Goal: Task Accomplishment & Management: Manage account settings

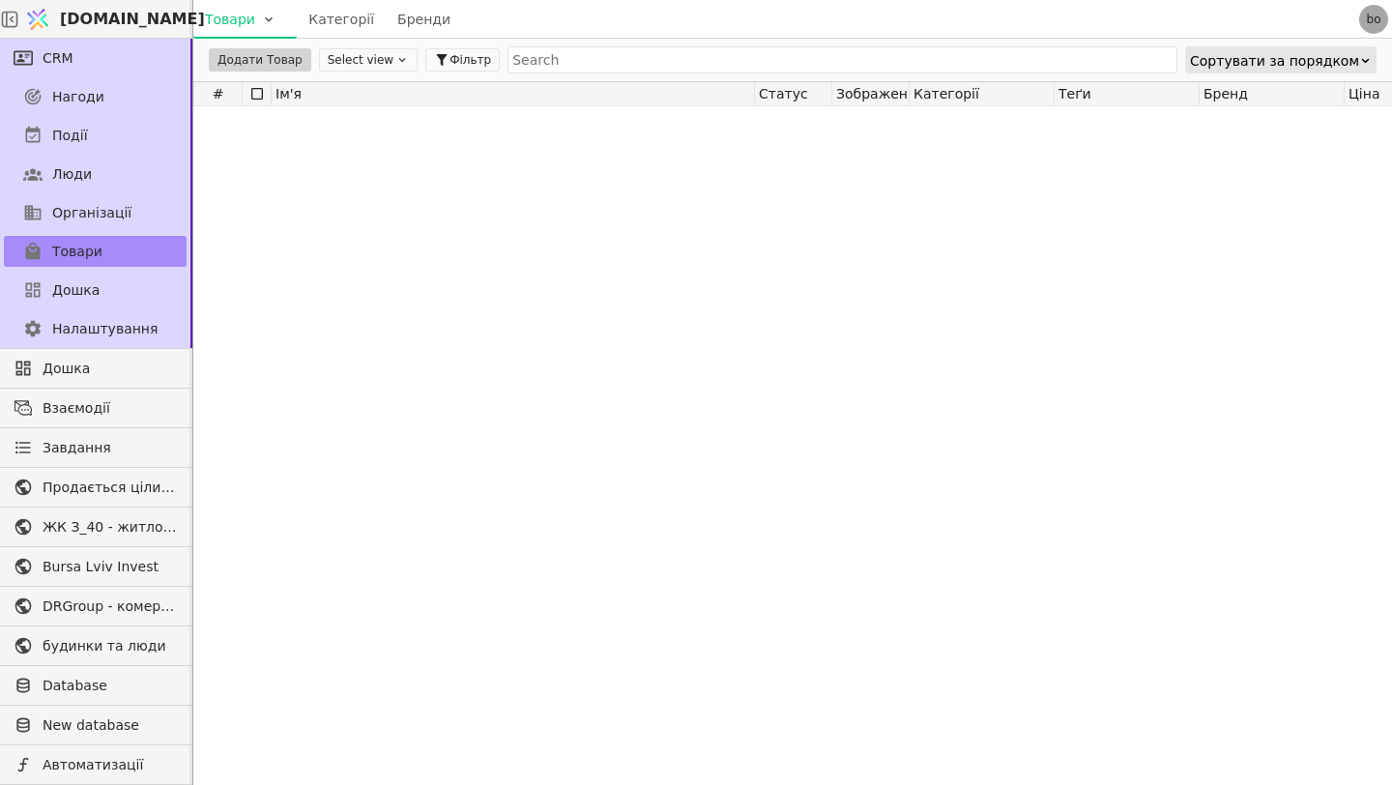
scroll to position [4385, 0]
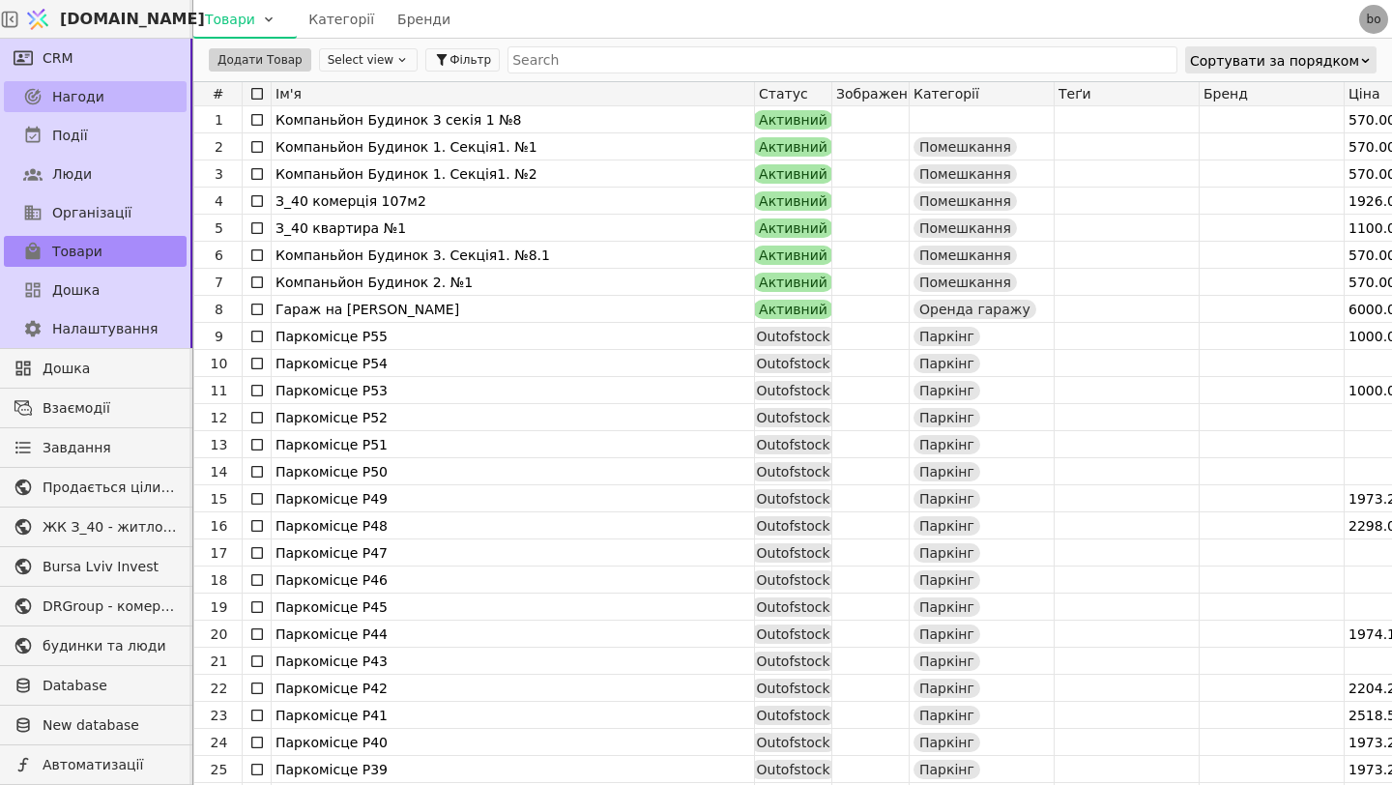
click at [157, 81] on link "Нагоди" at bounding box center [95, 96] width 183 height 31
click at [151, 90] on link "Нагоди" at bounding box center [95, 96] width 183 height 31
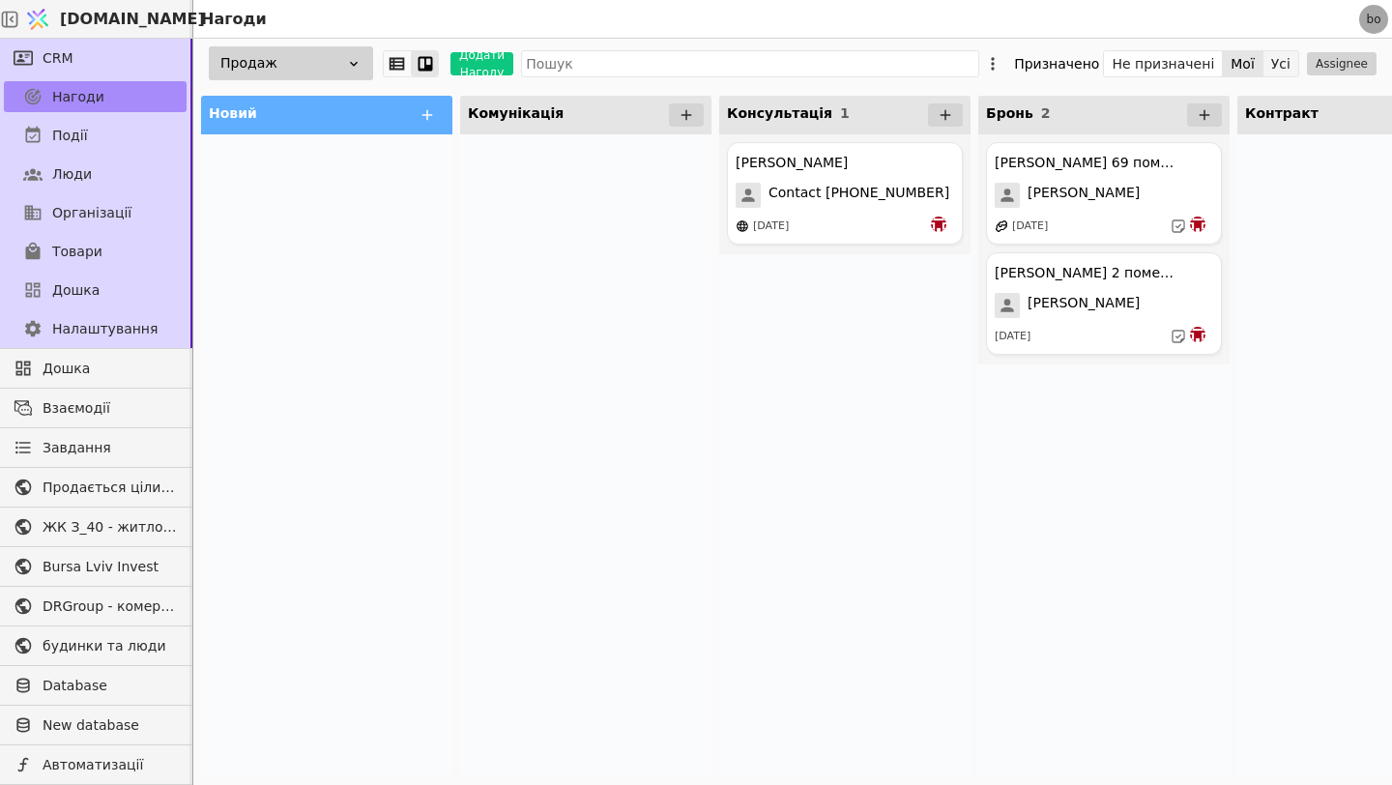
click at [1286, 60] on button "Усі" at bounding box center [1281, 63] width 35 height 27
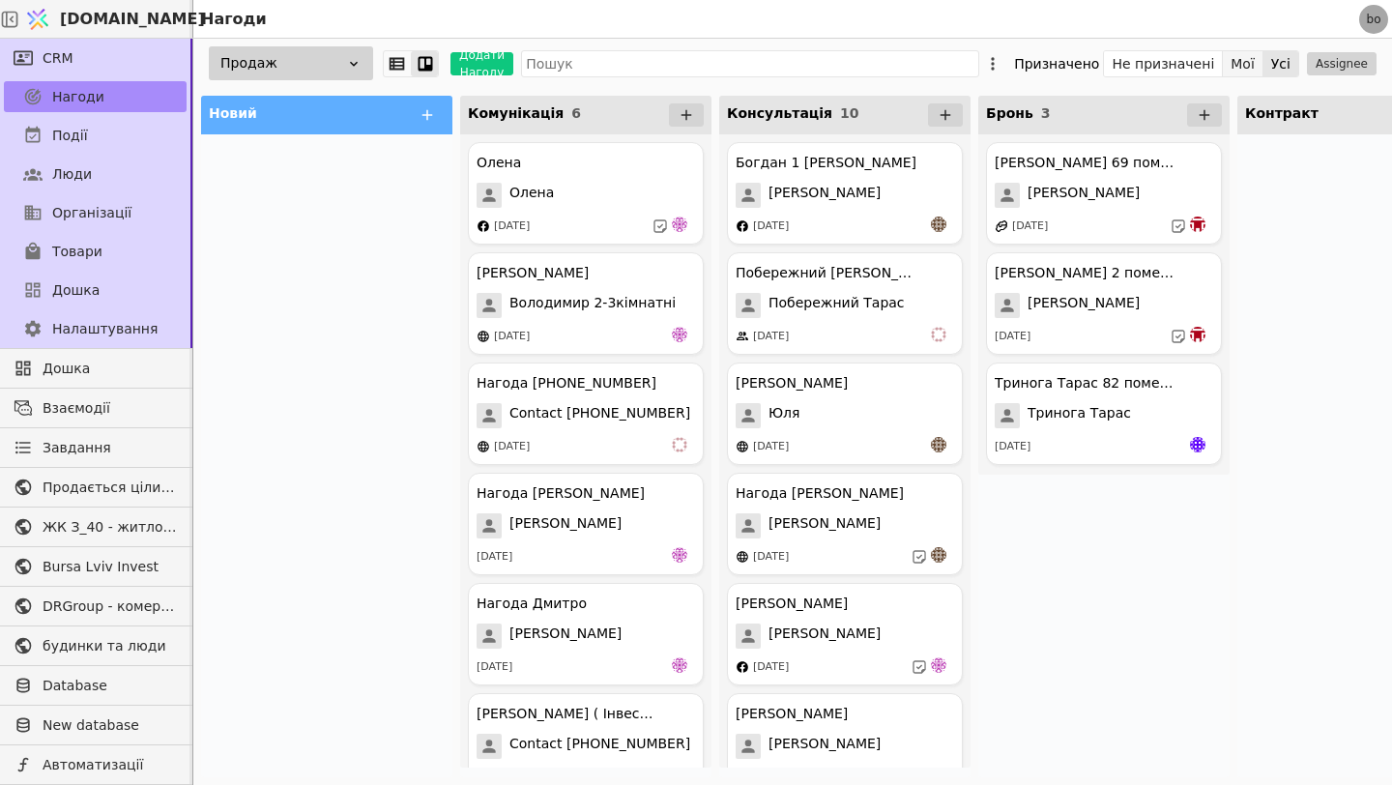
click at [1246, 65] on button "Мої" at bounding box center [1243, 63] width 41 height 27
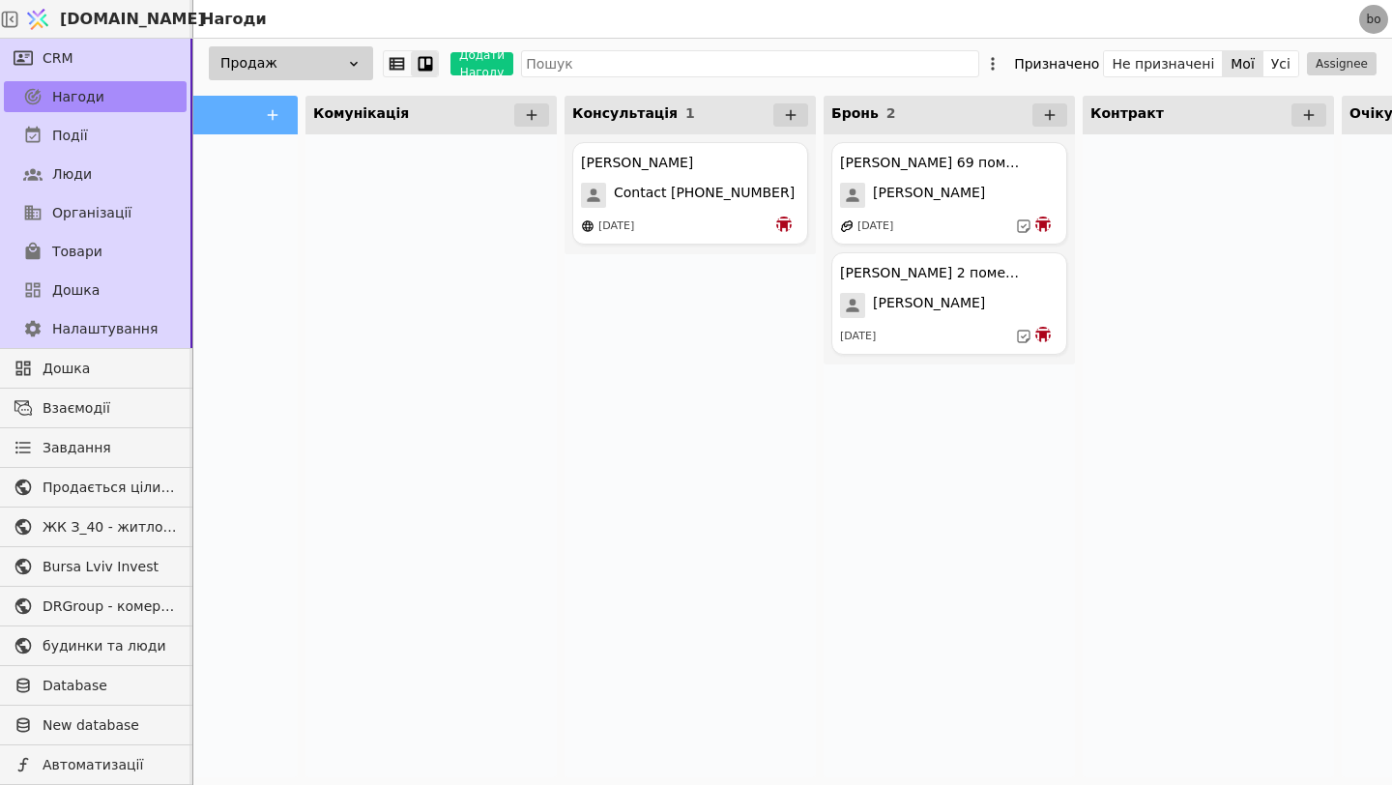
scroll to position [0, 183]
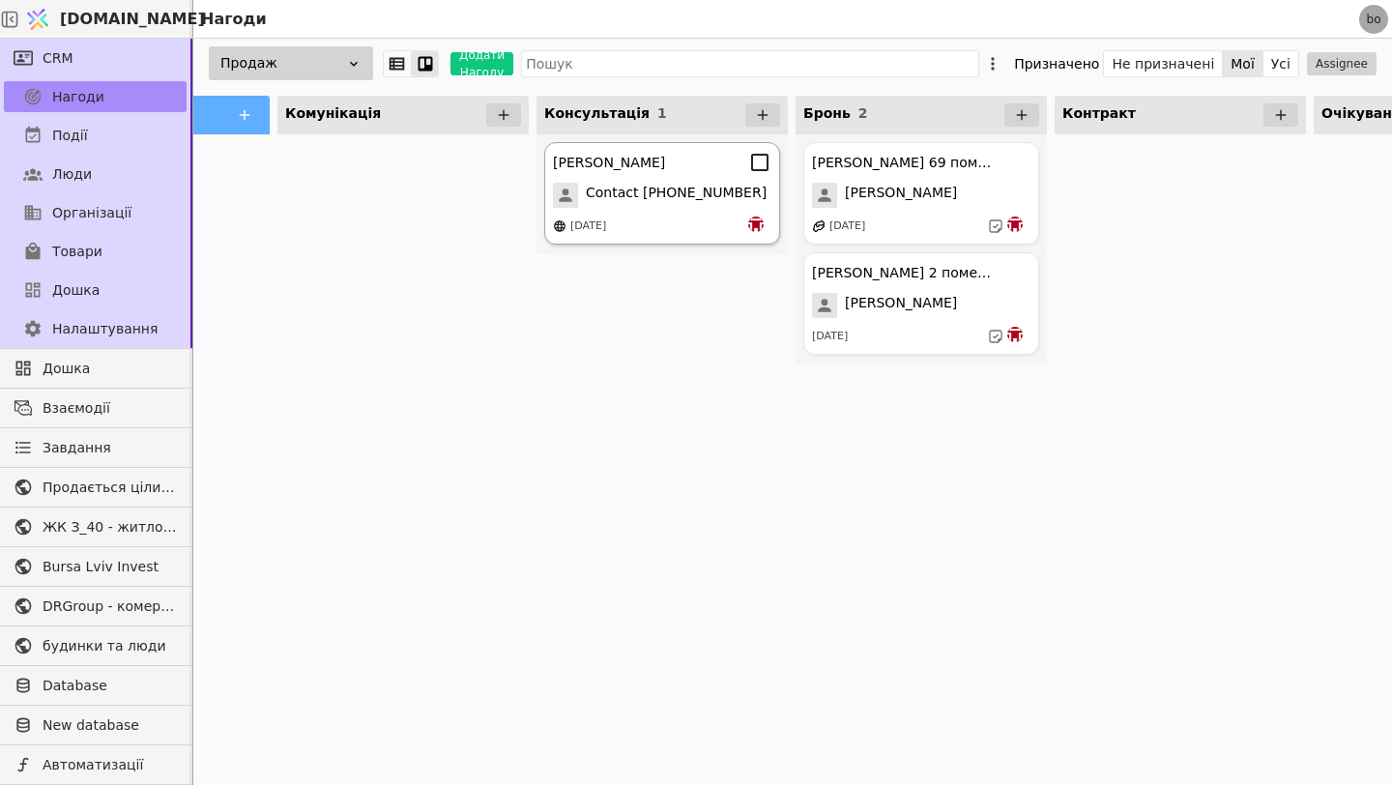
click at [635, 190] on span "Contact [PHONE_NUMBER]" at bounding box center [676, 195] width 181 height 25
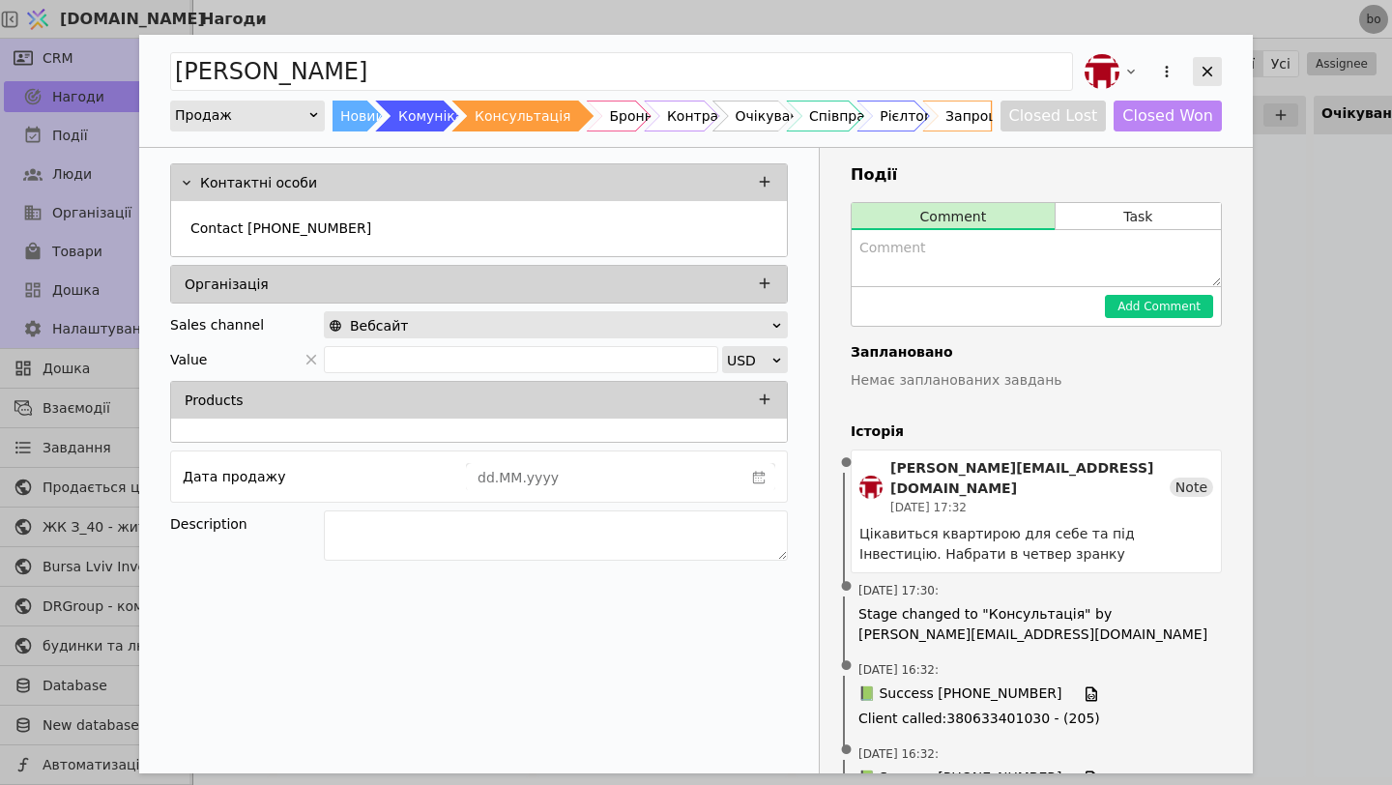
click at [1214, 68] on icon "Add Opportunity" at bounding box center [1207, 71] width 17 height 17
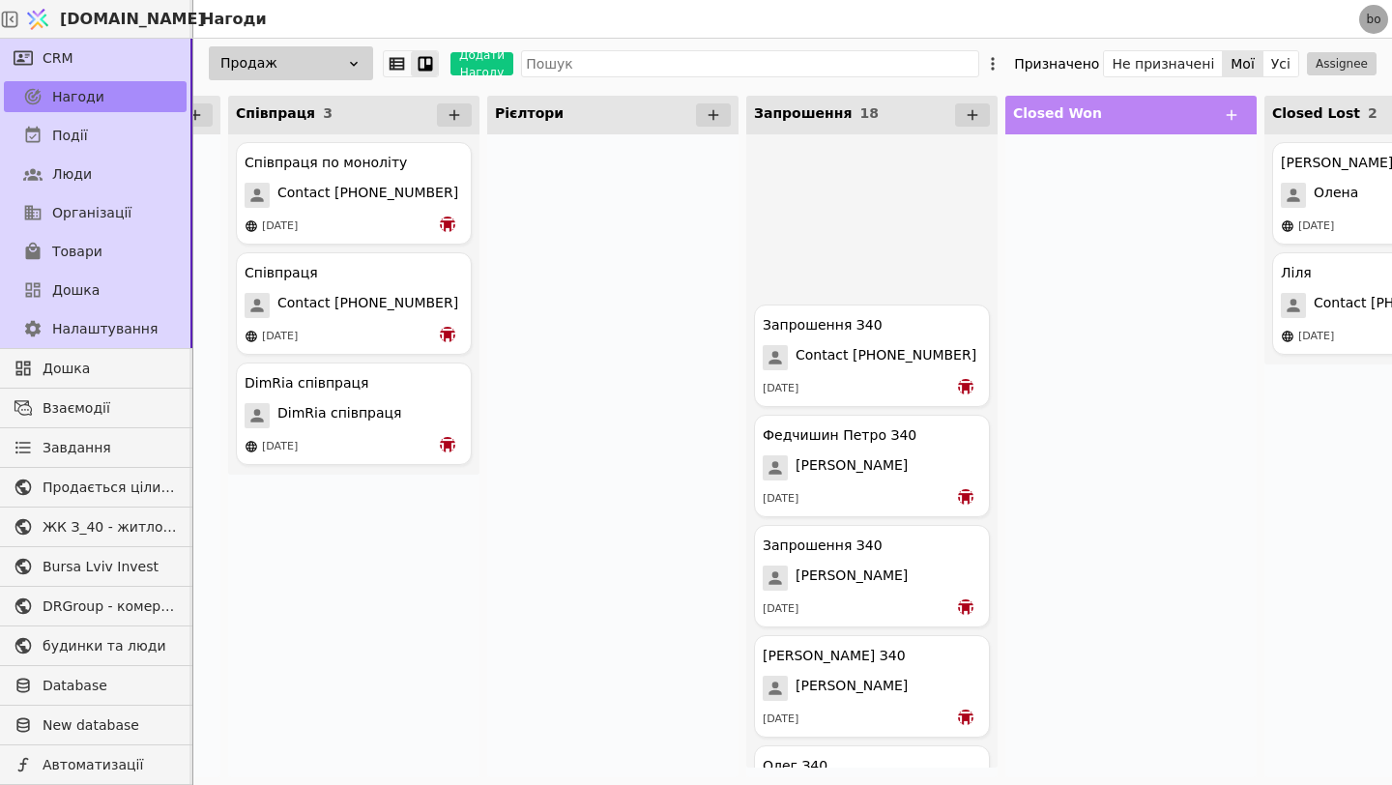
scroll to position [1359, 0]
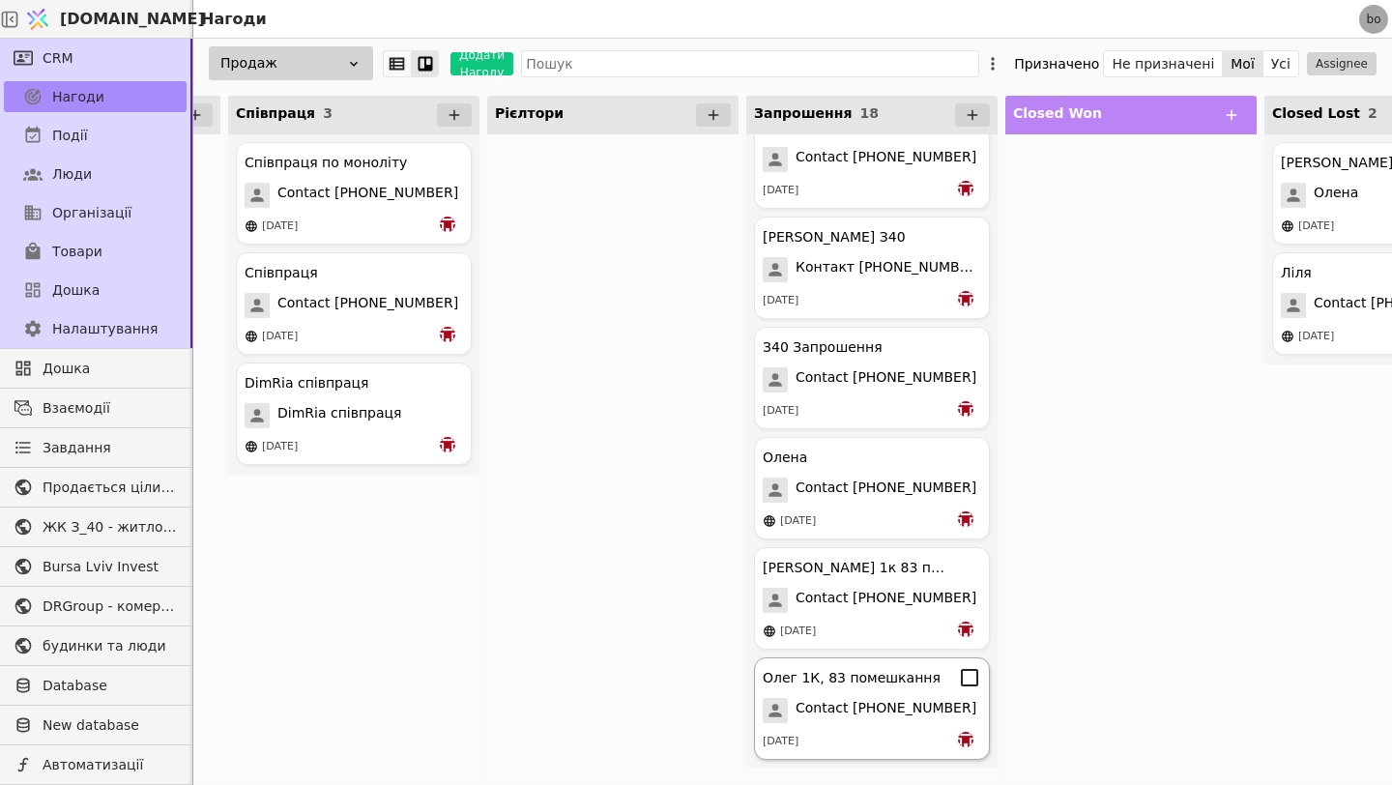
click at [911, 746] on div "[DATE]" at bounding box center [872, 741] width 219 height 19
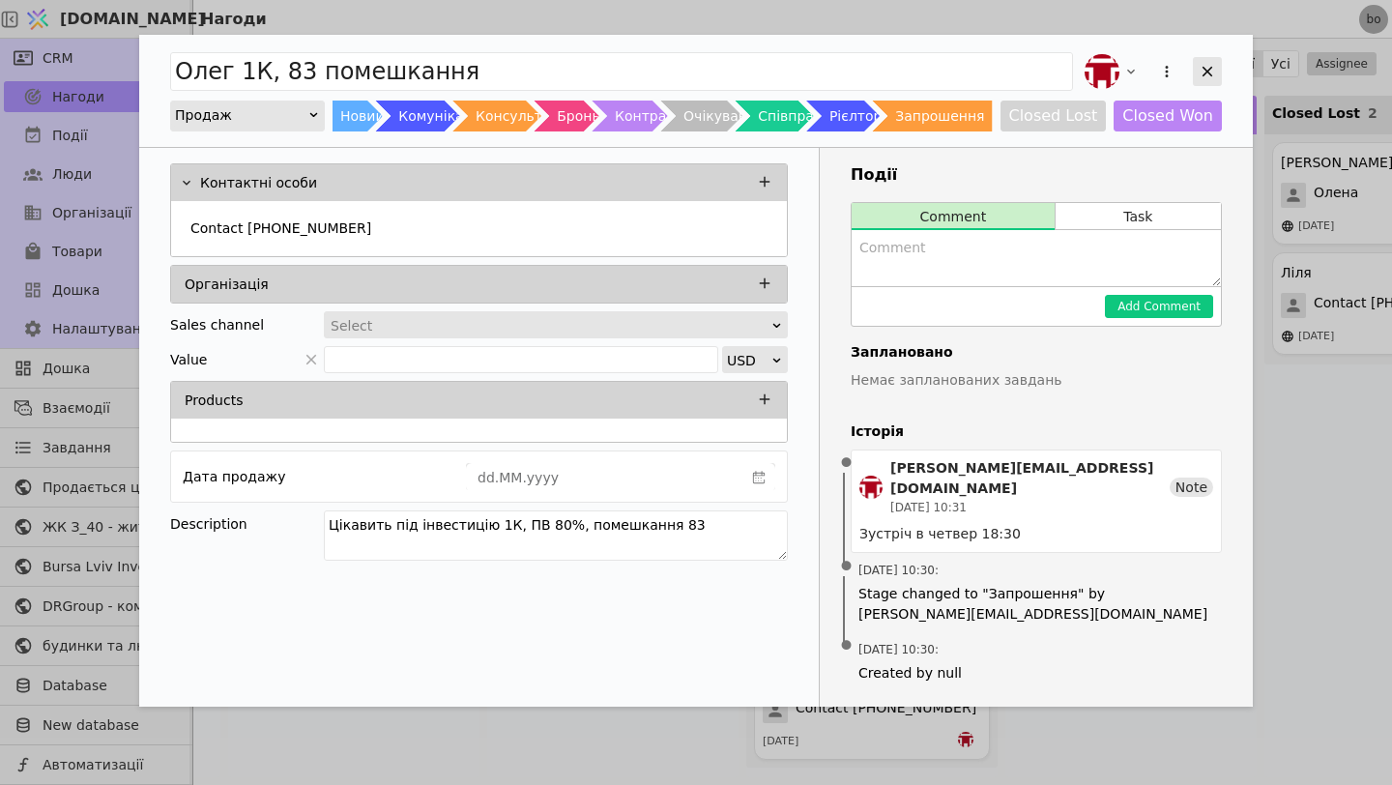
click at [1212, 69] on icon "Add Opportunity" at bounding box center [1207, 71] width 17 height 17
